Goal: Navigation & Orientation: Find specific page/section

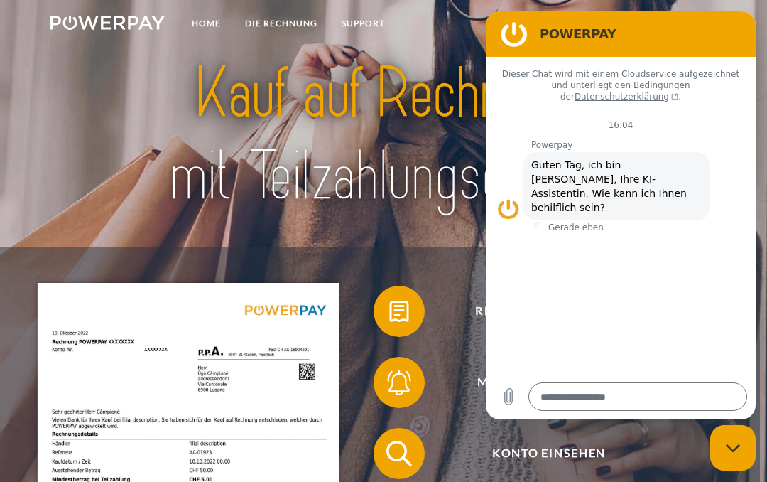
click at [417, 254] on div "Rechnung erhalten? Mahnung erhalten? Konto einsehen" at bounding box center [380, 488] width 760 height 483
click at [521, 38] on figure at bounding box center [514, 34] width 28 height 28
click at [518, 43] on figure at bounding box center [514, 34] width 28 height 28
click at [509, 45] on figure at bounding box center [514, 34] width 28 height 28
click at [437, 72] on img at bounding box center [384, 134] width 532 height 173
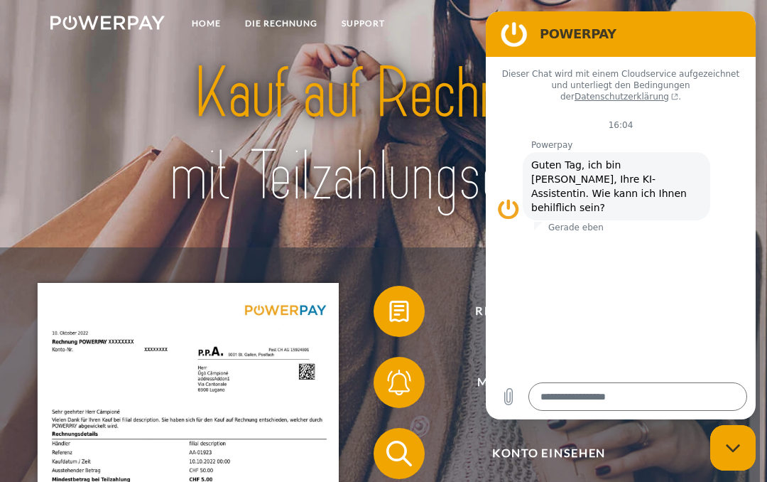
click at [734, 448] on icon "Messaging-Fenster schließen" at bounding box center [733, 447] width 15 height 9
type textarea "*"
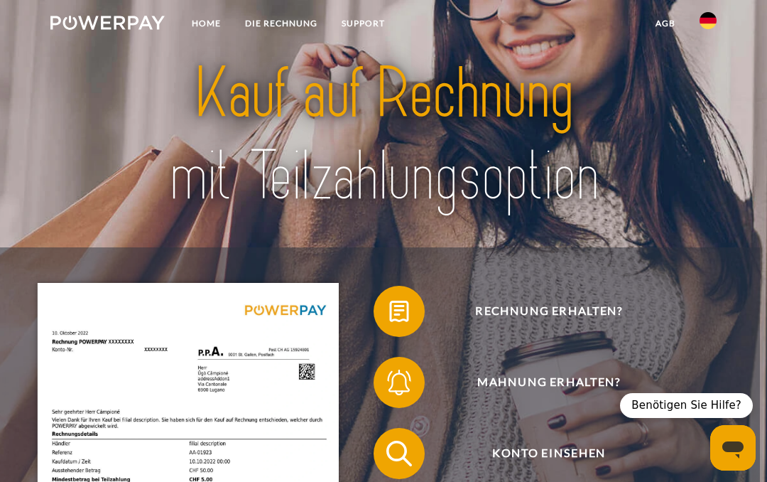
click at [707, 12] on img at bounding box center [708, 20] width 17 height 17
click at [708, 63] on img at bounding box center [708, 66] width 17 height 17
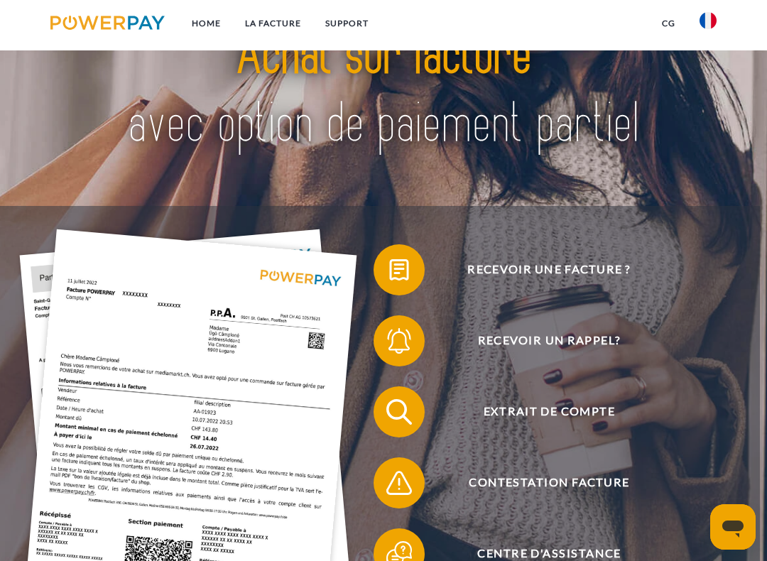
scroll to position [65, 0]
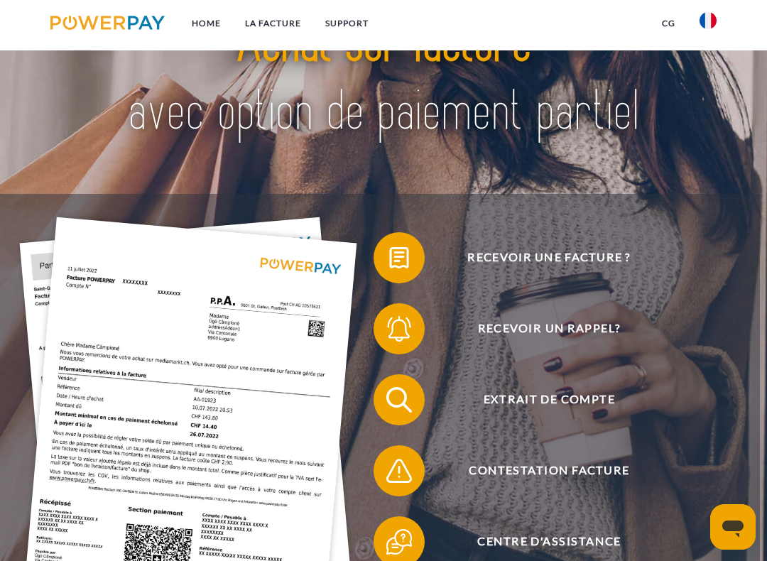
click at [578, 402] on span "Extrait de compte" at bounding box center [549, 399] width 313 height 51
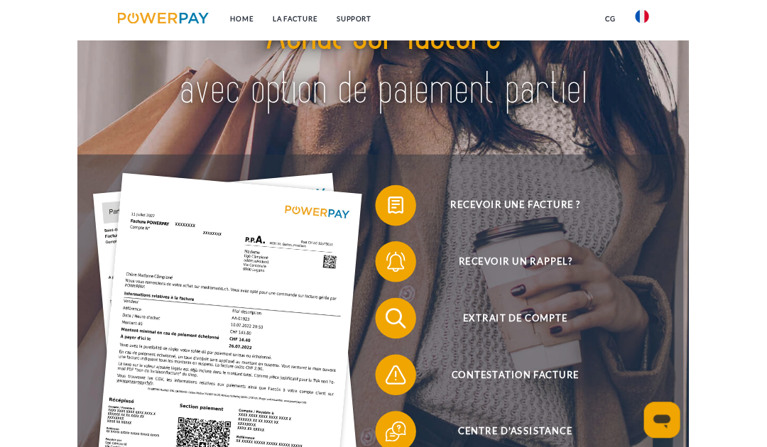
scroll to position [138, 0]
